Goal: Task Accomplishment & Management: Manage account settings

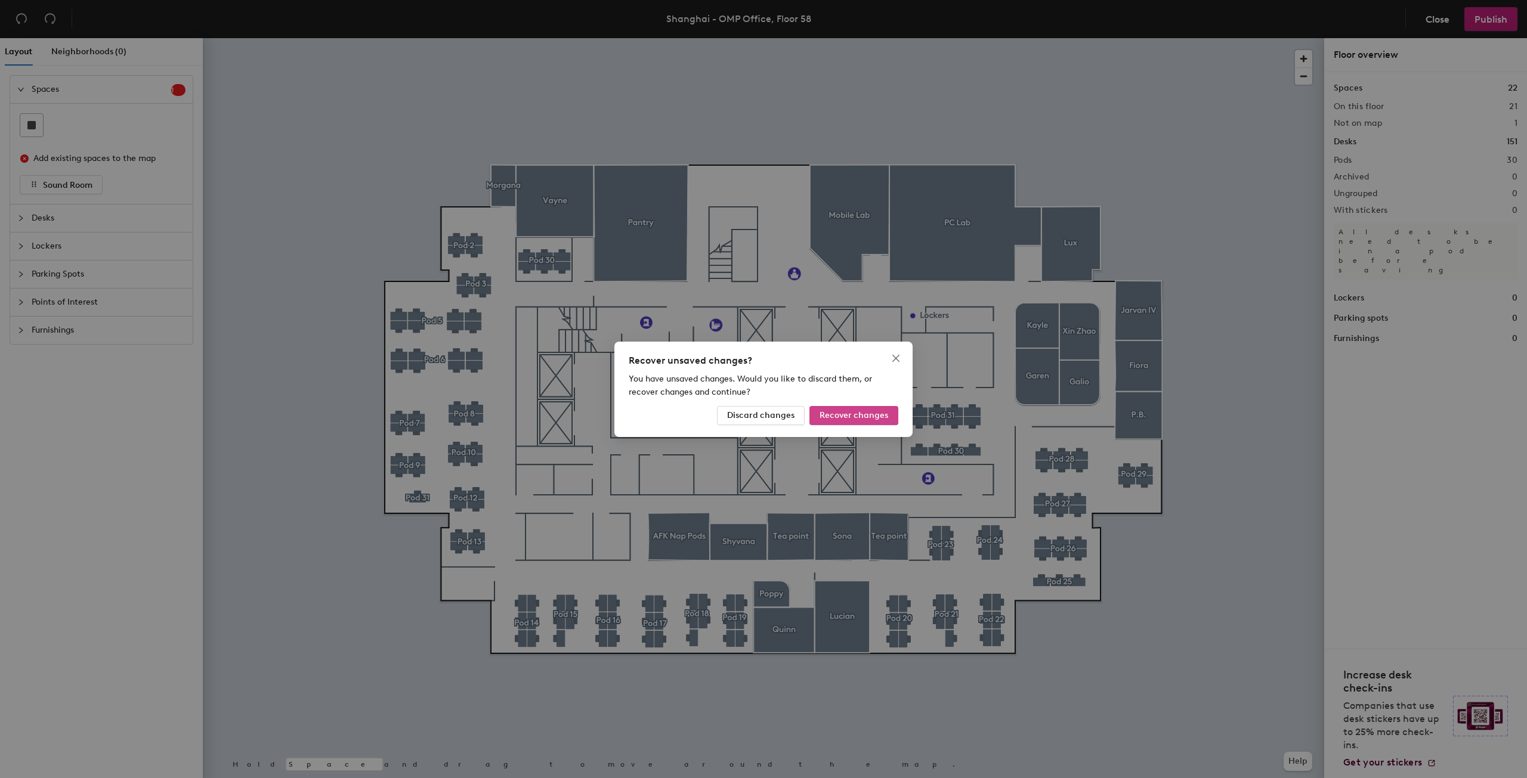
click at [832, 423] on button "Recover changes" at bounding box center [853, 415] width 89 height 19
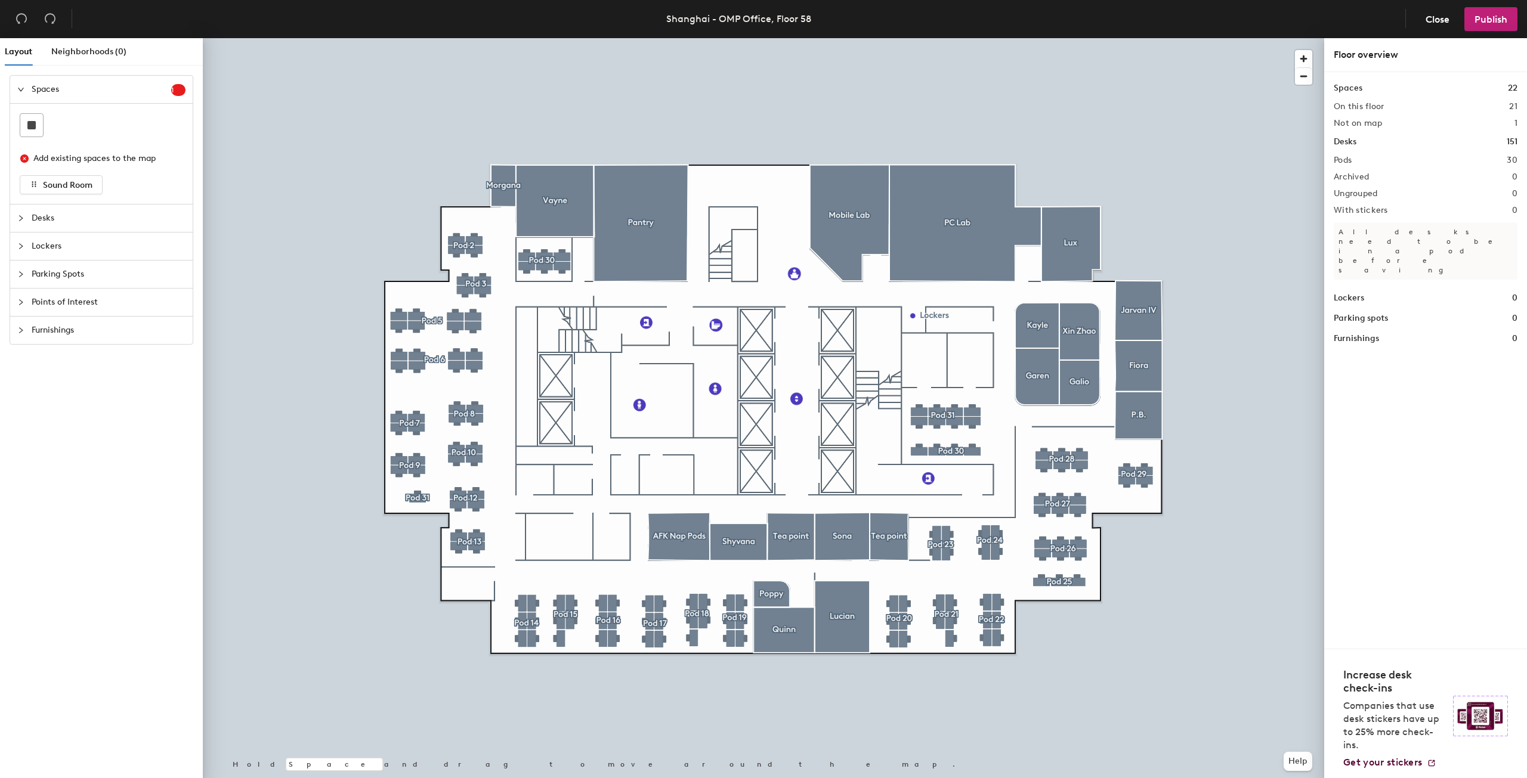
click at [105, 224] on span "Desks" at bounding box center [109, 218] width 154 height 27
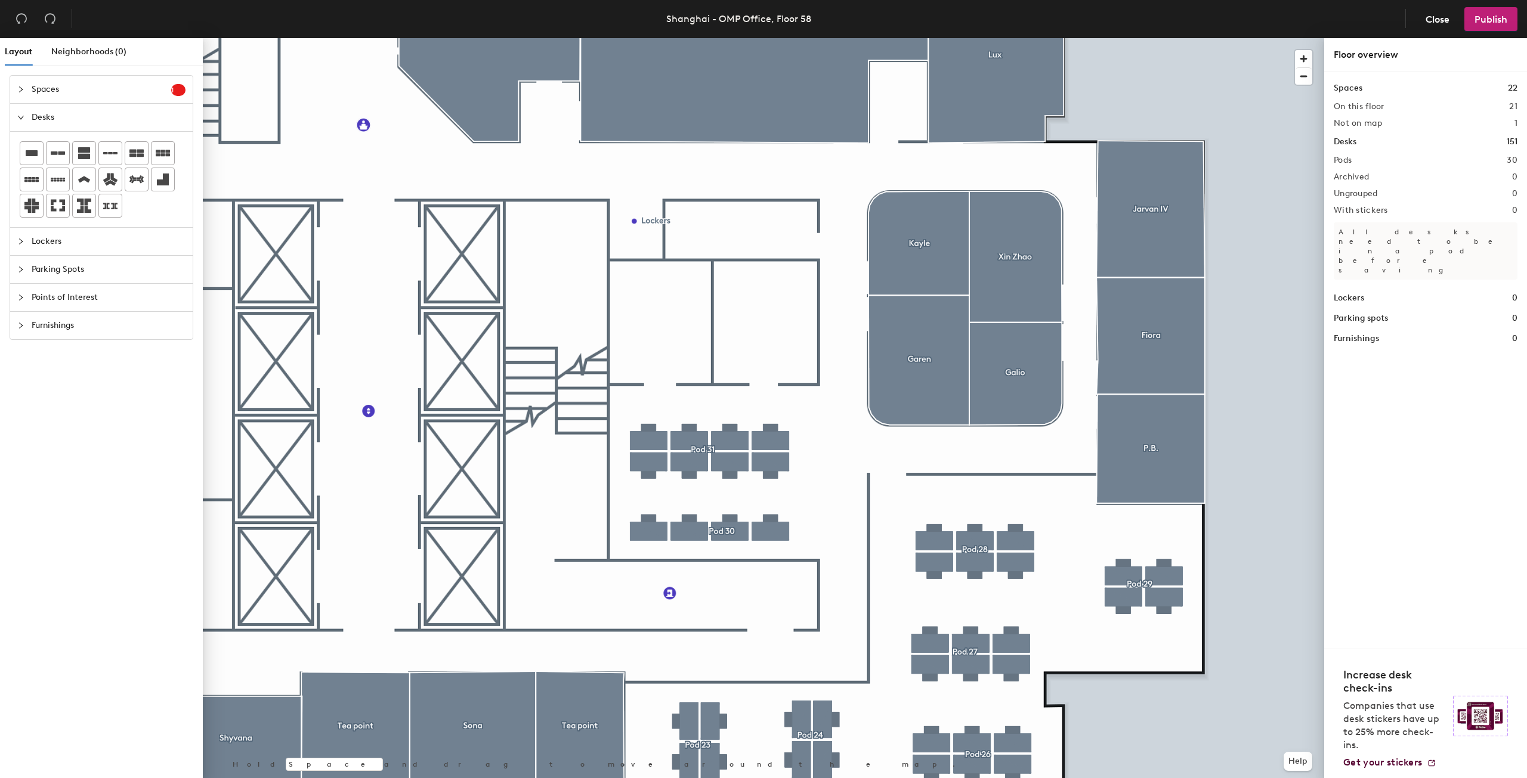
click at [112, 114] on span "Desks" at bounding box center [109, 117] width 154 height 27
click at [1430, 31] on header "Shanghai - OMP Office, Floor 58 Close Publish" at bounding box center [763, 19] width 1527 height 38
click at [1433, 17] on span "Close" at bounding box center [1437, 19] width 24 height 11
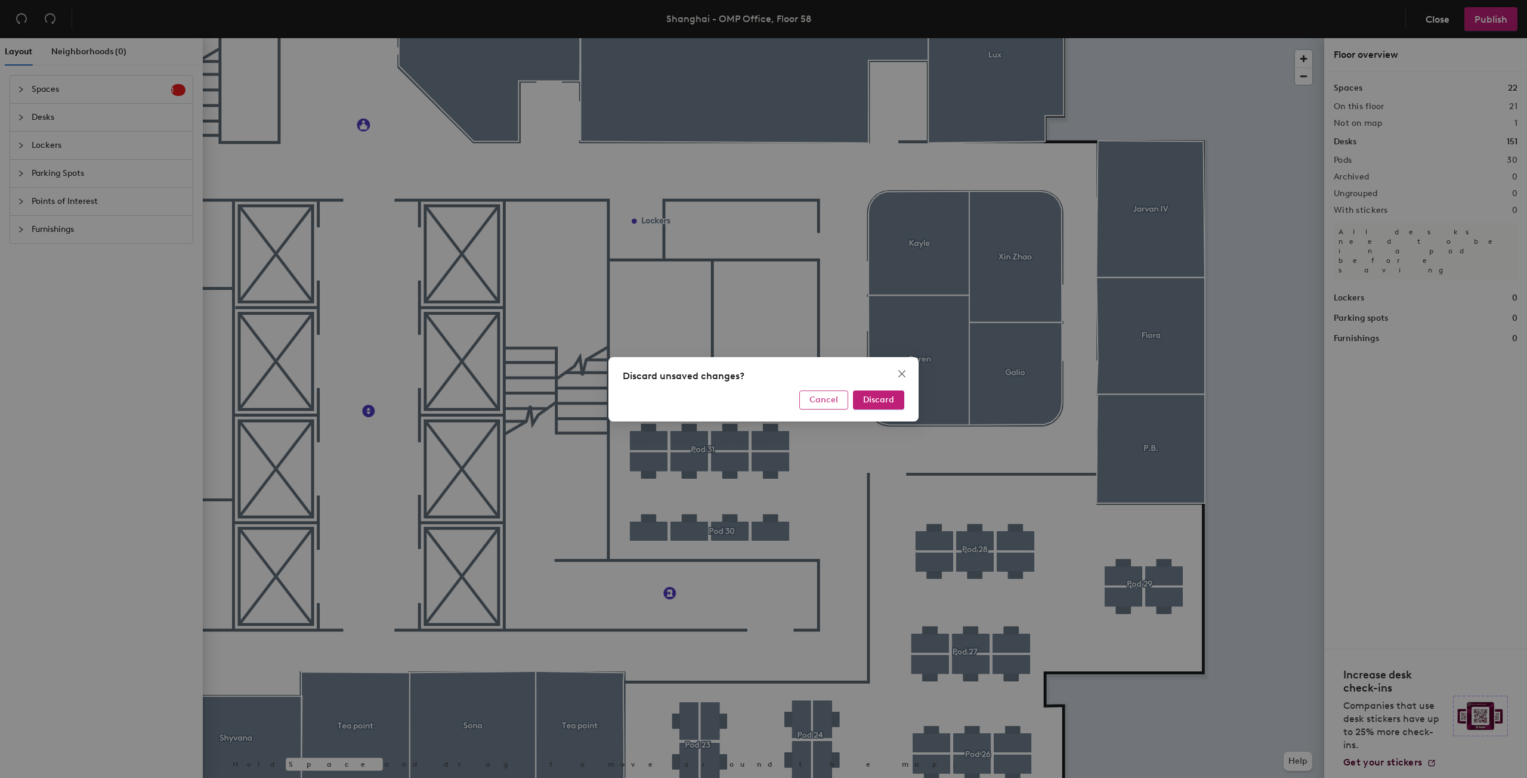
click at [819, 404] on span "Cancel" at bounding box center [823, 400] width 29 height 10
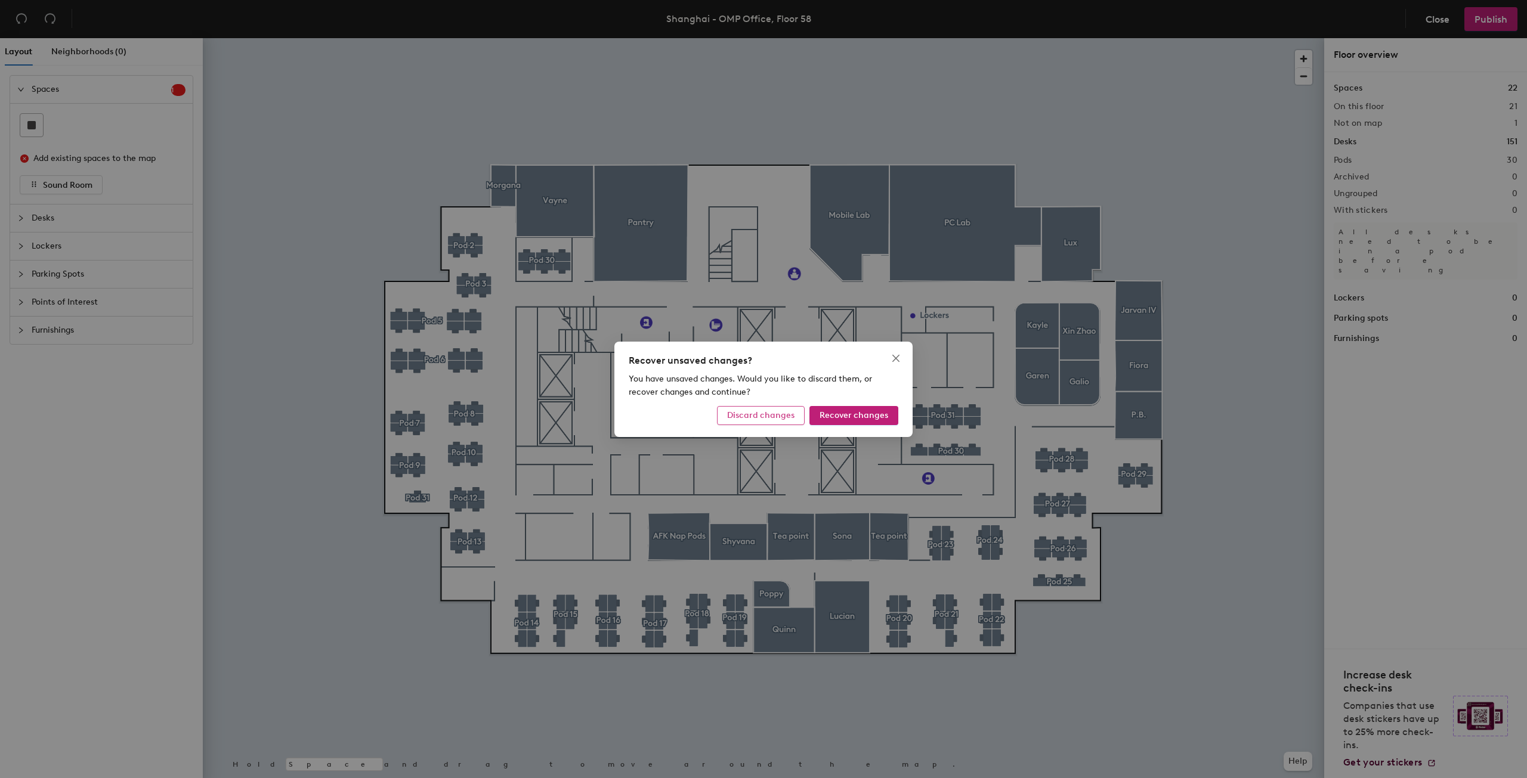
click at [778, 415] on span "Discard changes" at bounding box center [760, 415] width 67 height 10
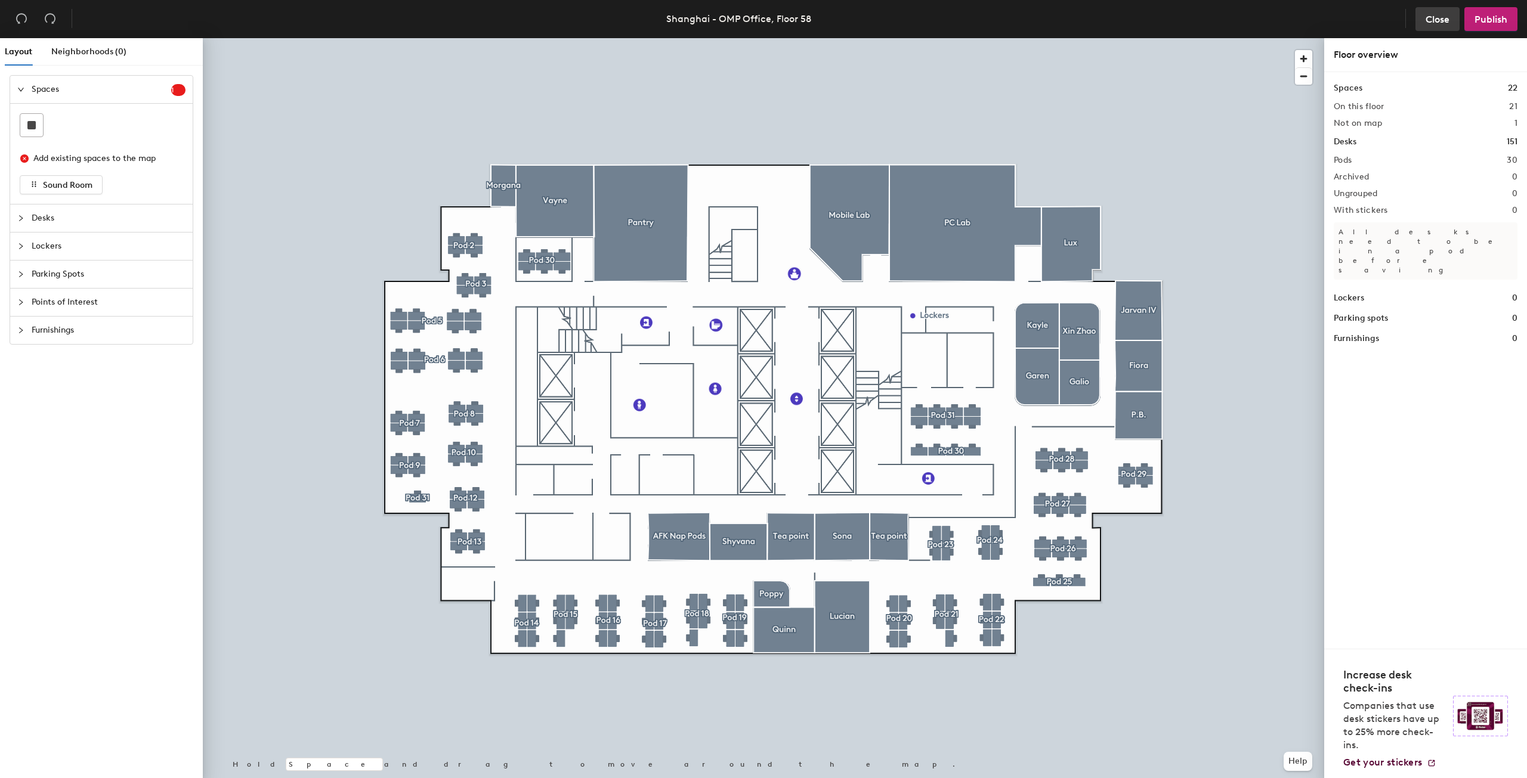
click at [1444, 21] on span "Close" at bounding box center [1437, 19] width 24 height 11
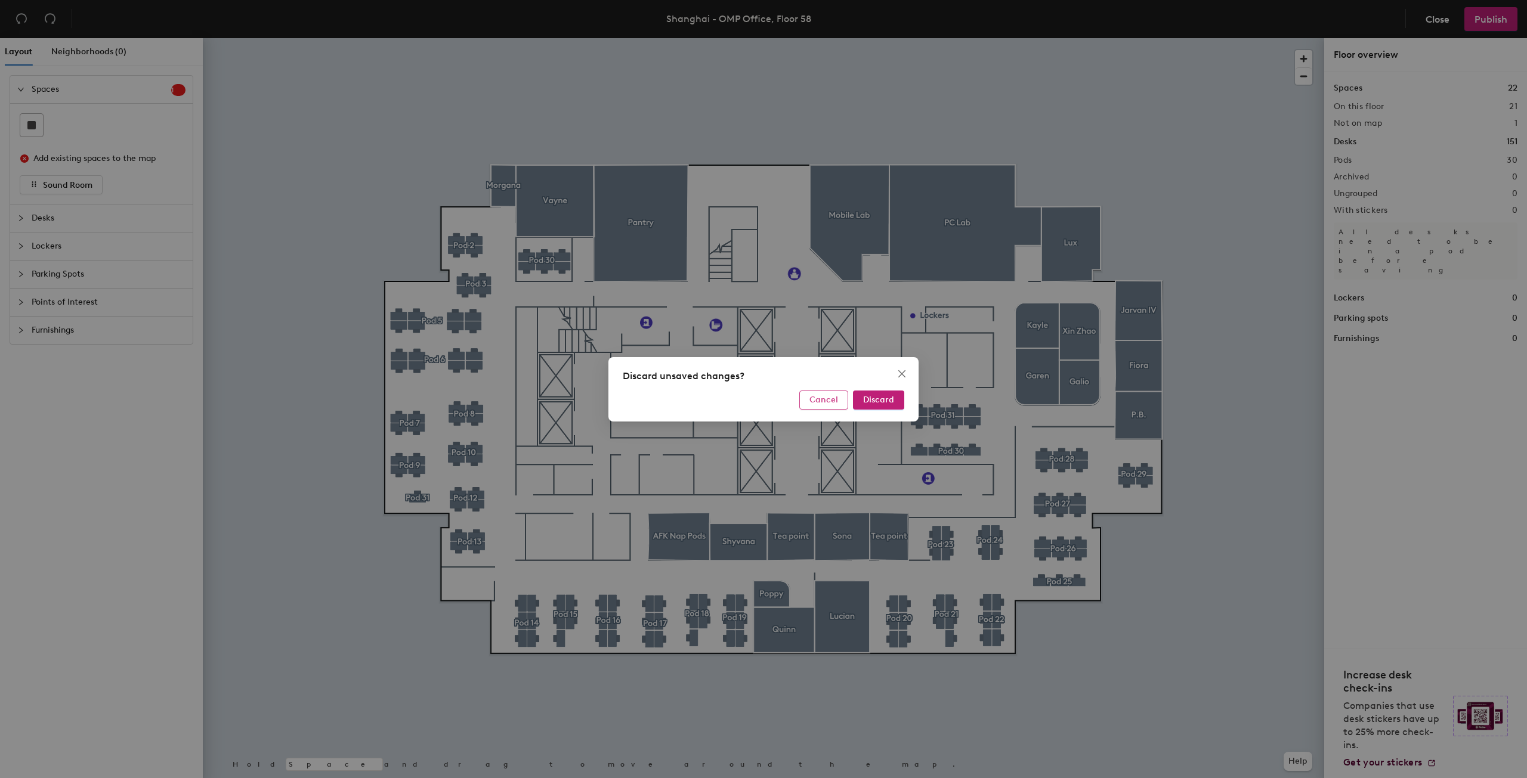
click at [835, 403] on span "Cancel" at bounding box center [823, 400] width 29 height 10
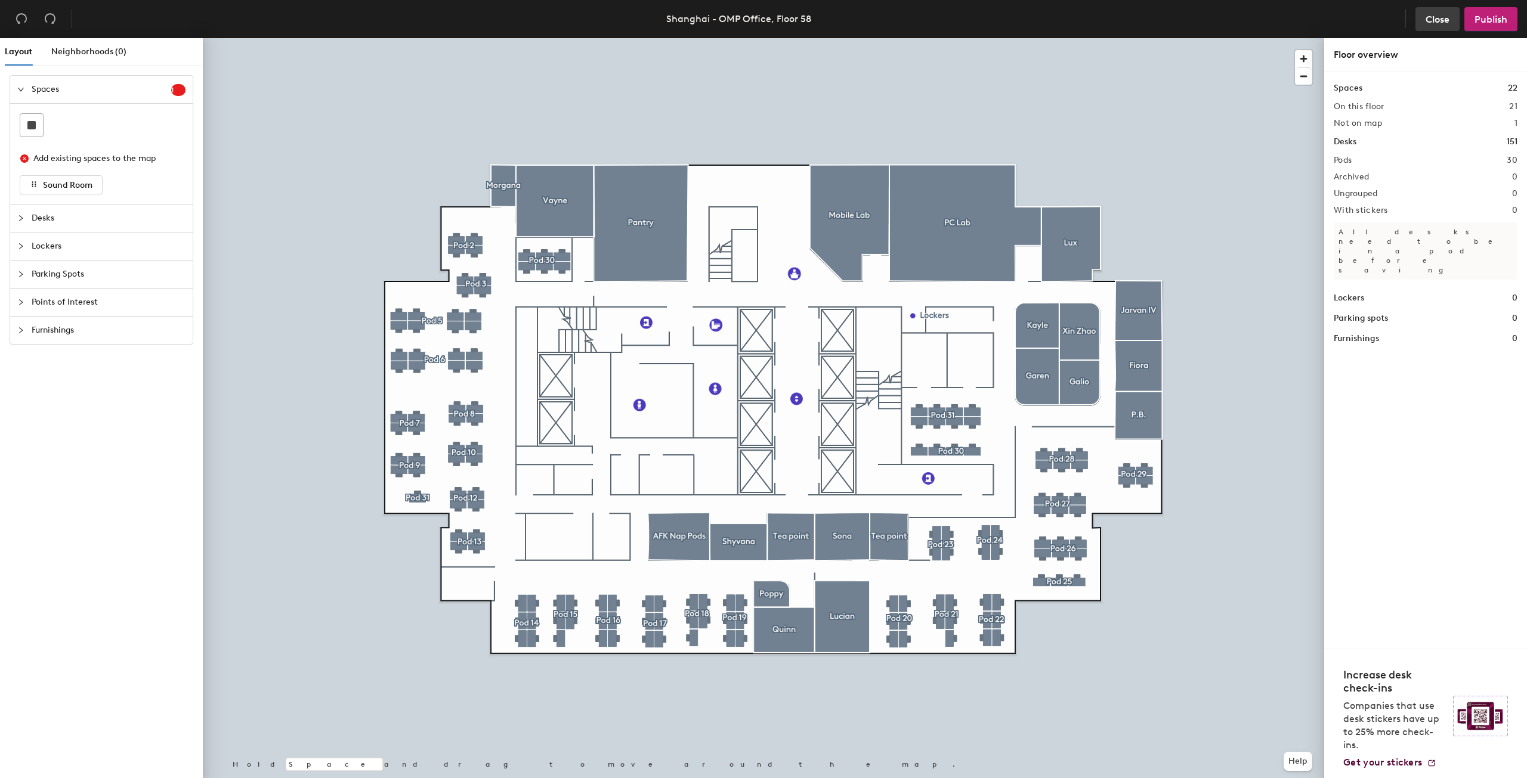
click at [1444, 14] on span "Close" at bounding box center [1437, 19] width 24 height 11
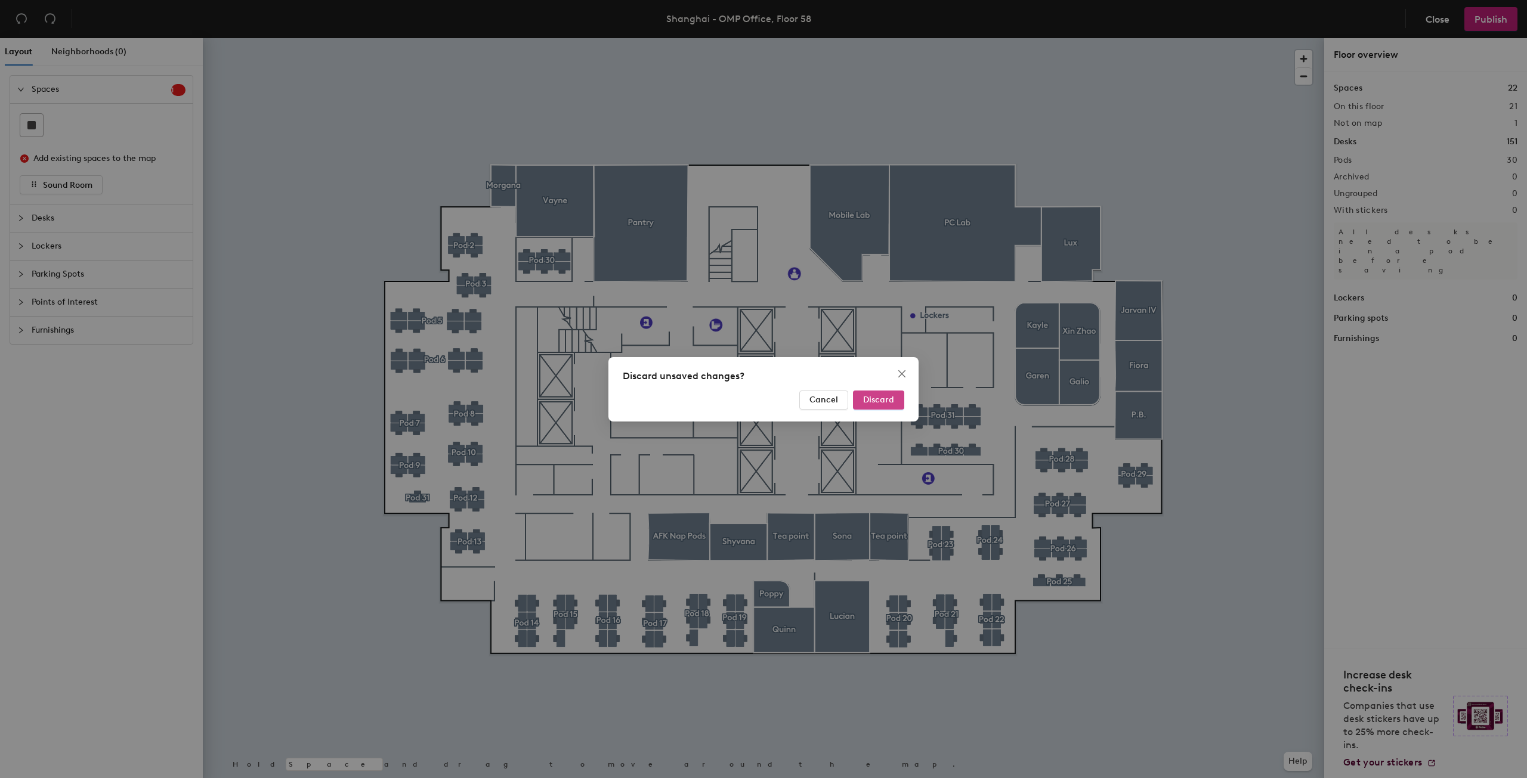
click at [865, 400] on span "Discard" at bounding box center [878, 400] width 31 height 10
